Goal: Task Accomplishment & Management: Complete application form

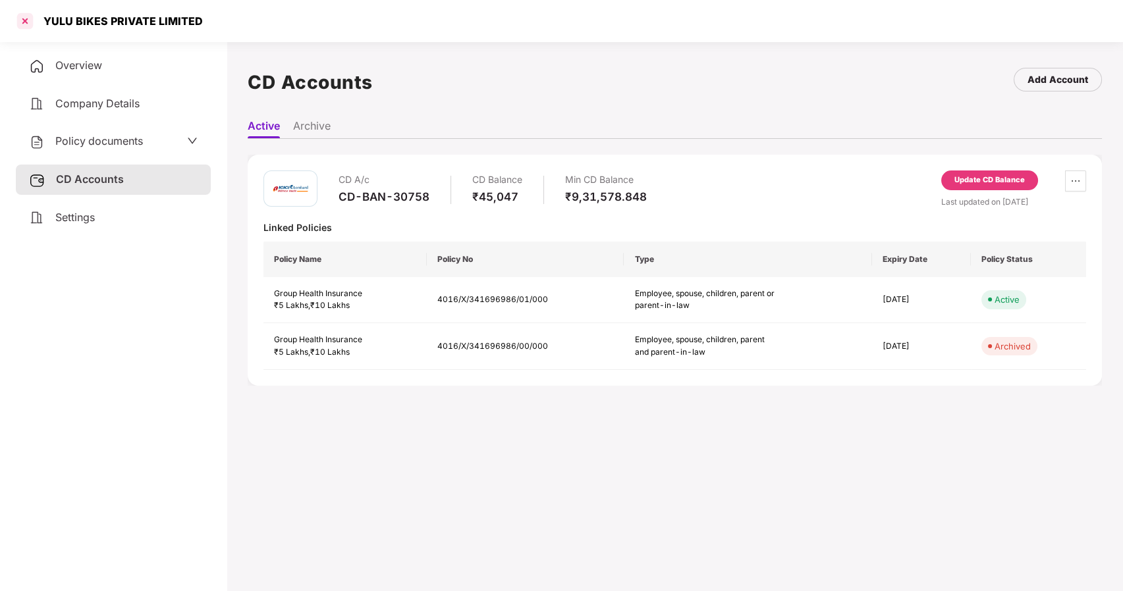
click at [20, 23] on div at bounding box center [24, 21] width 21 height 21
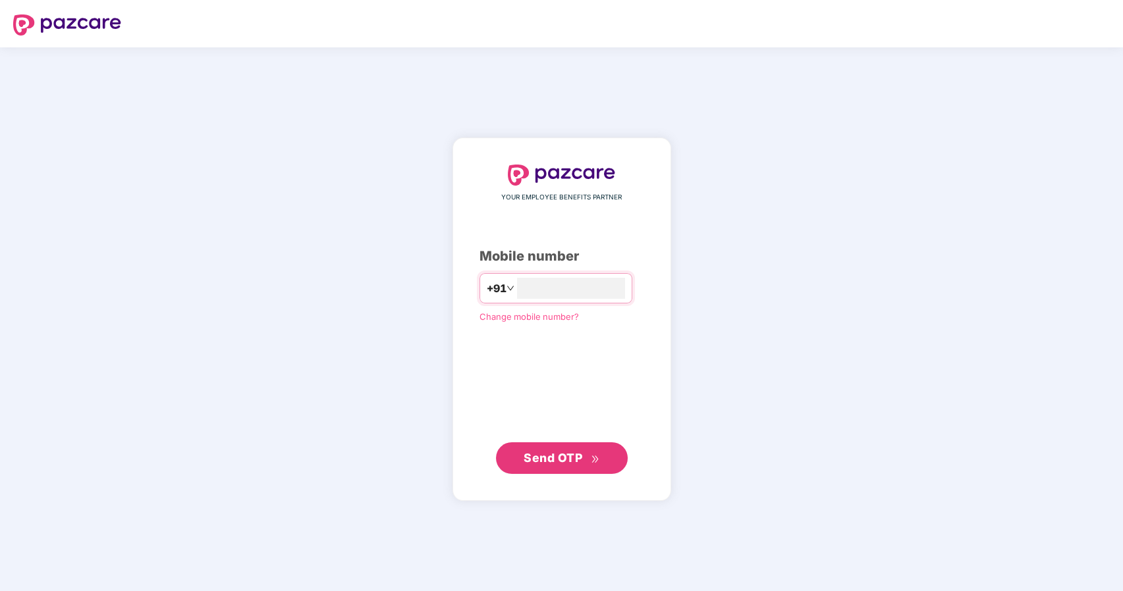
type input "**********"
